Goal: Transaction & Acquisition: Book appointment/travel/reservation

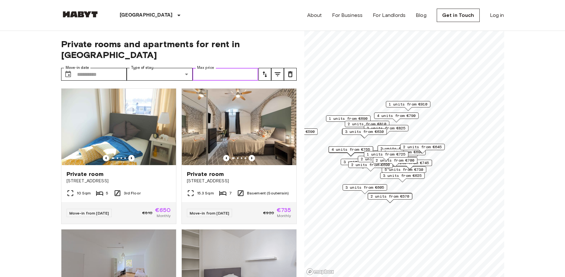
click at [213, 68] on input "Max price" at bounding box center [226, 74] width 66 height 13
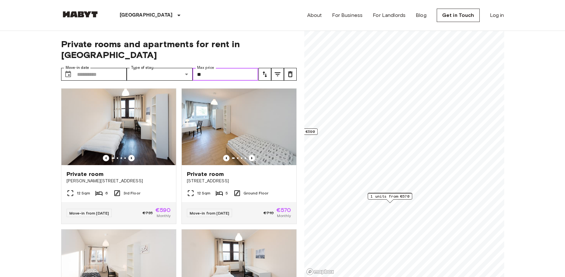
type input "*"
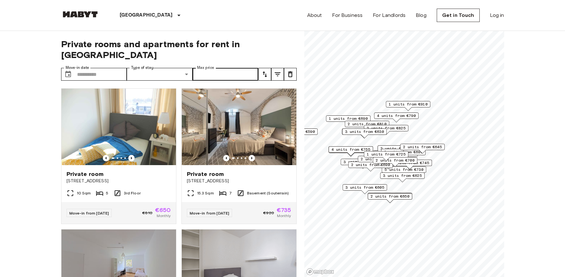
click at [265, 70] on icon "tune" at bounding box center [265, 74] width 8 height 8
click at [271, 91] on li "Lowest price" at bounding box center [290, 86] width 64 height 11
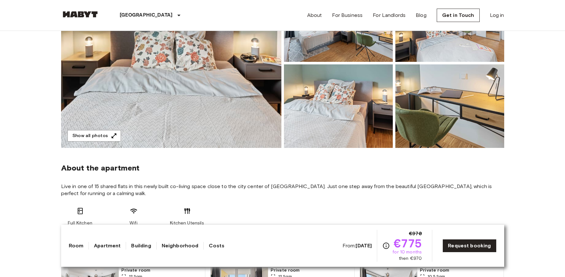
scroll to position [101, 0]
